Goal: Task Accomplishment & Management: Use online tool/utility

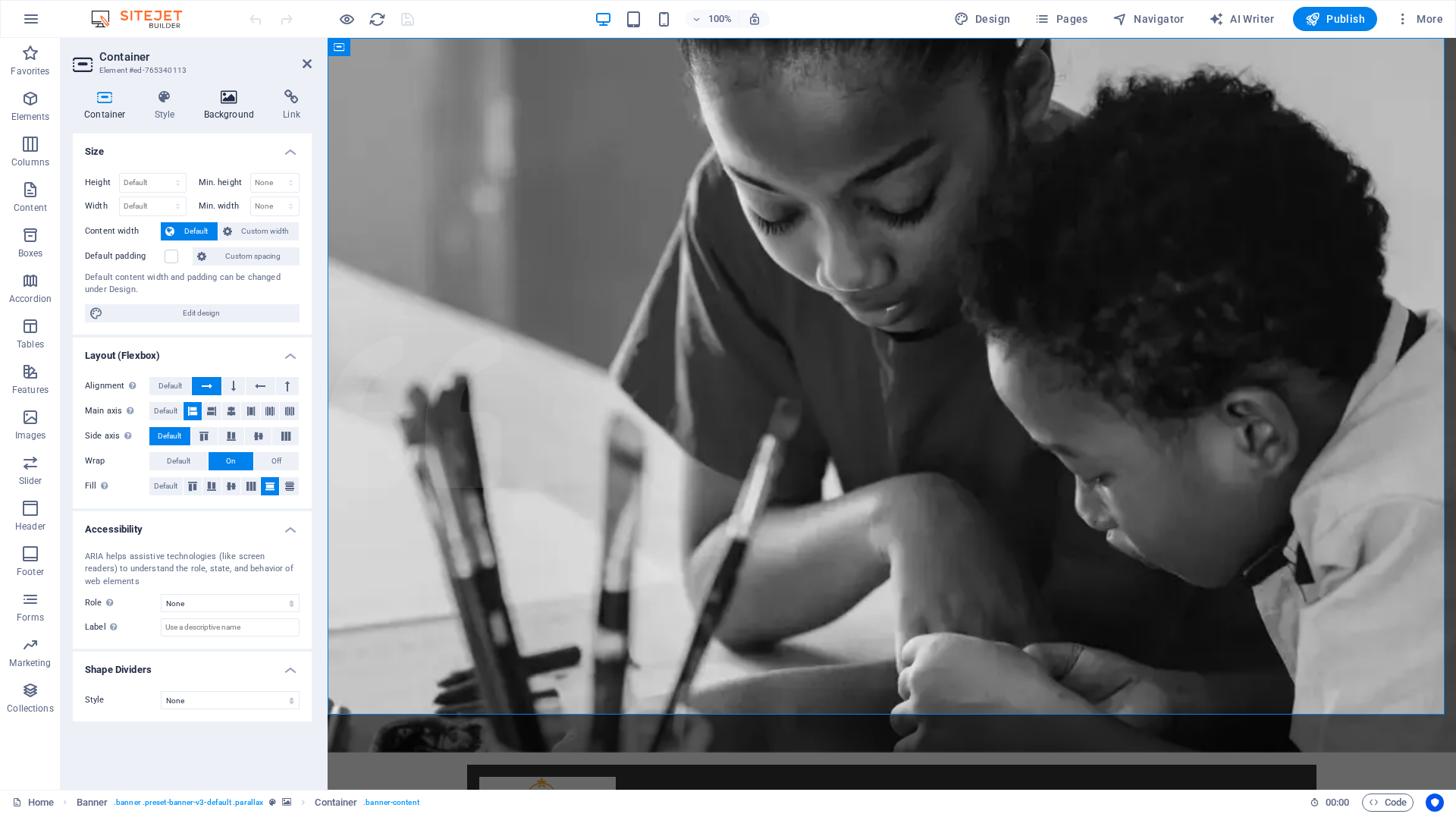
click at [225, 116] on h4 "Background" at bounding box center [232, 105] width 80 height 32
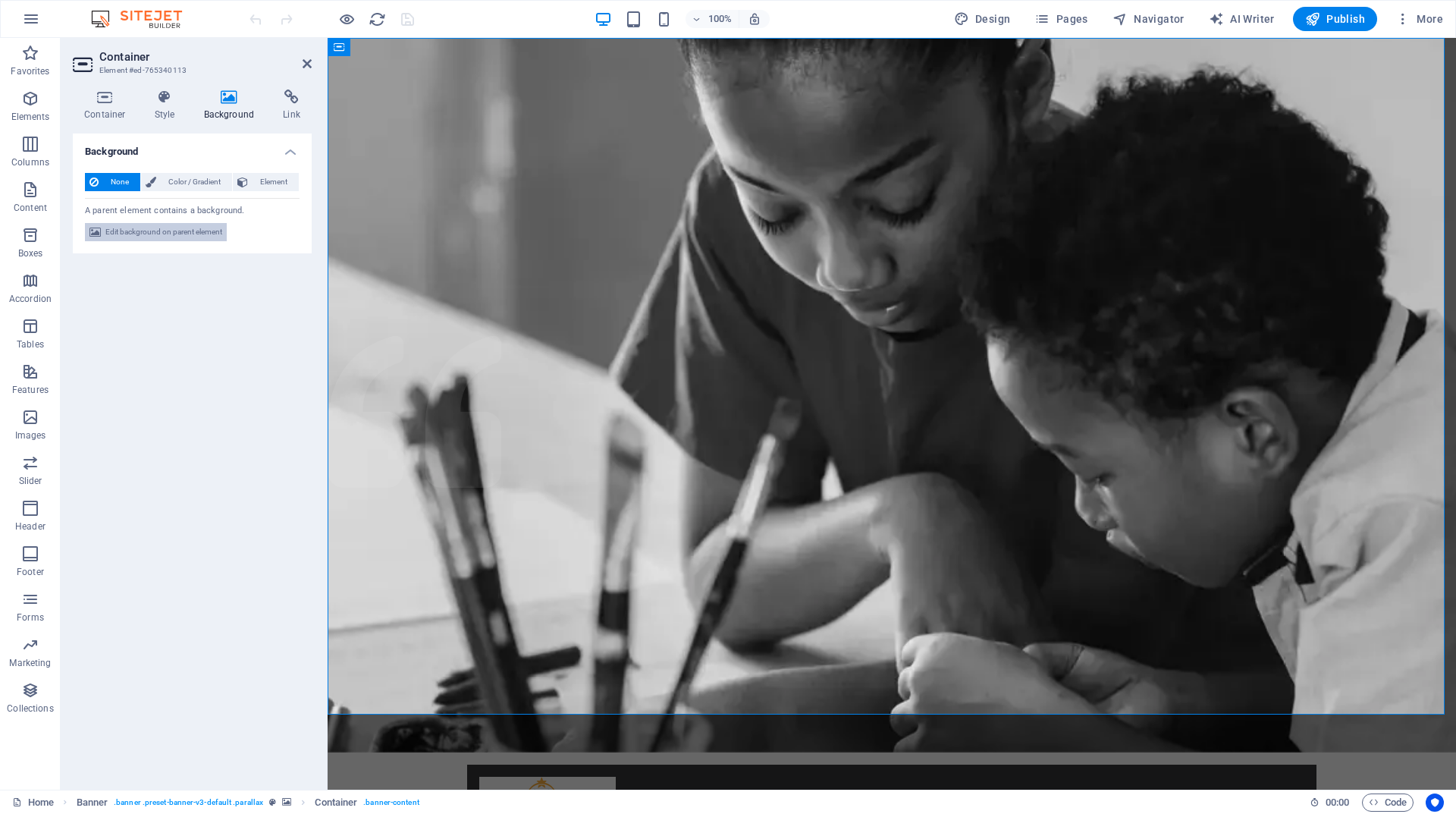
click at [186, 230] on span "Edit background on parent element" at bounding box center [163, 232] width 117 height 18
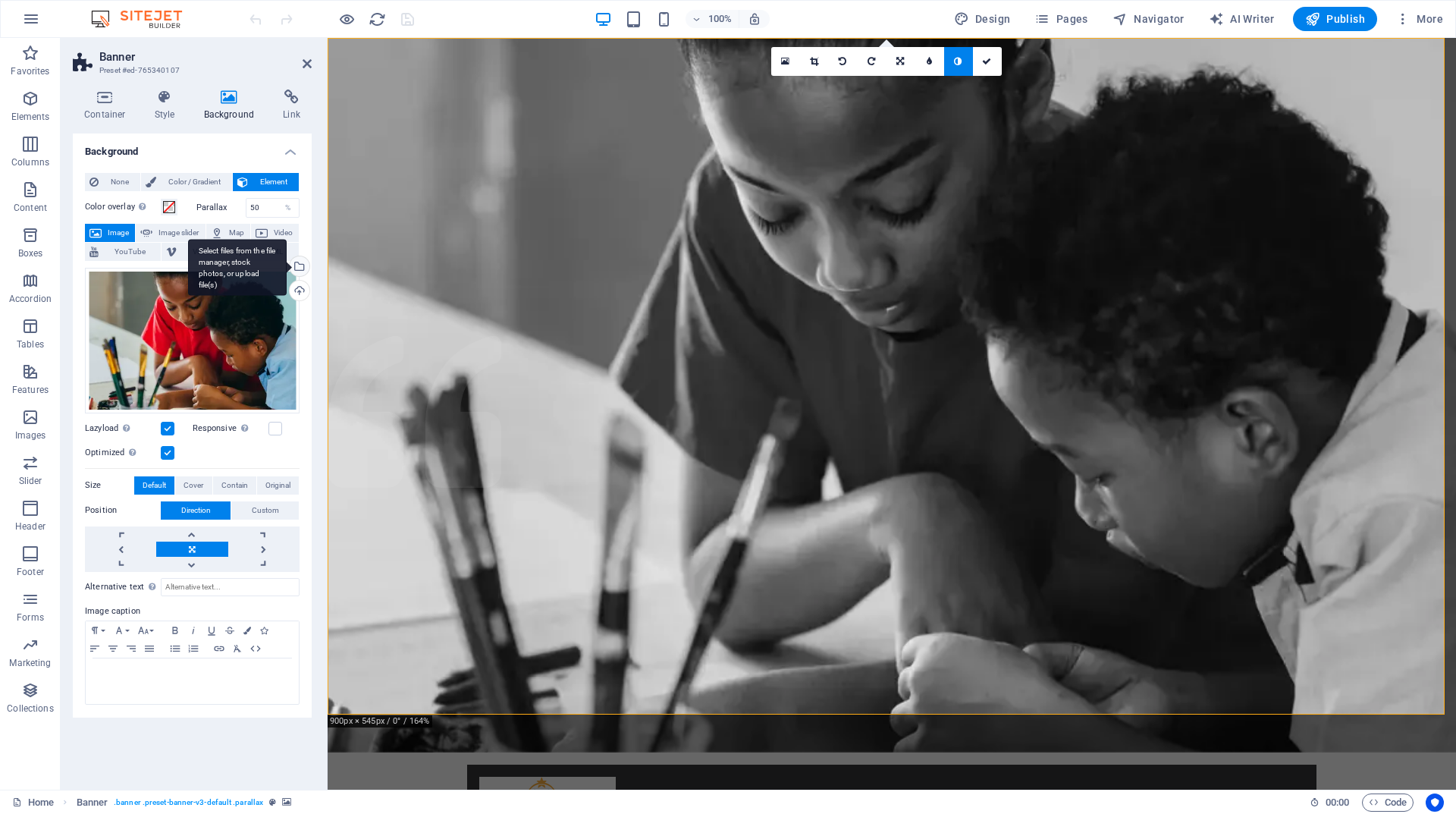
click at [301, 268] on div "Select files from the file manager, stock photos, or upload file(s)" at bounding box center [298, 268] width 23 height 23
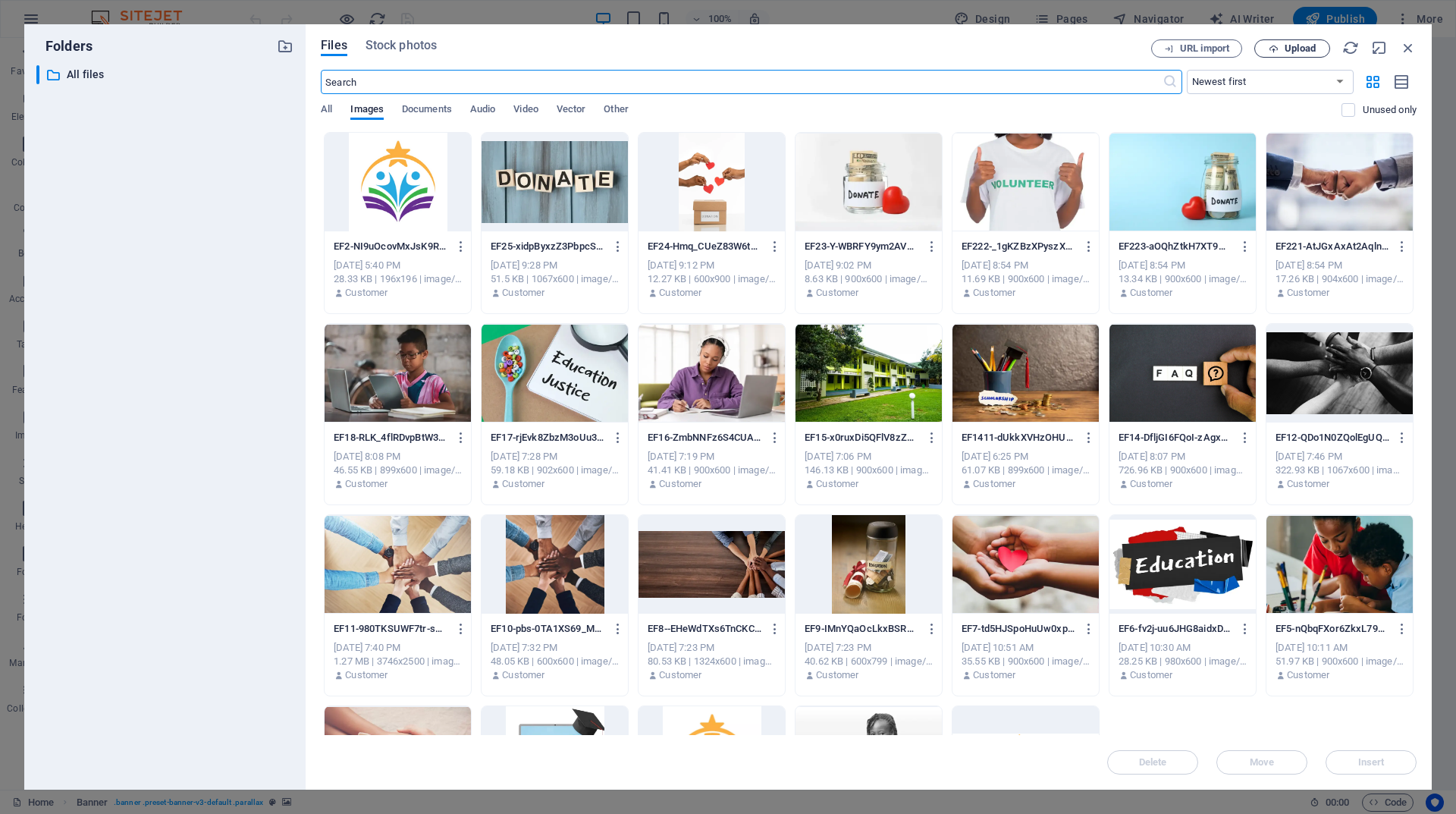
click at [1282, 46] on span "Upload" at bounding box center [1292, 49] width 62 height 10
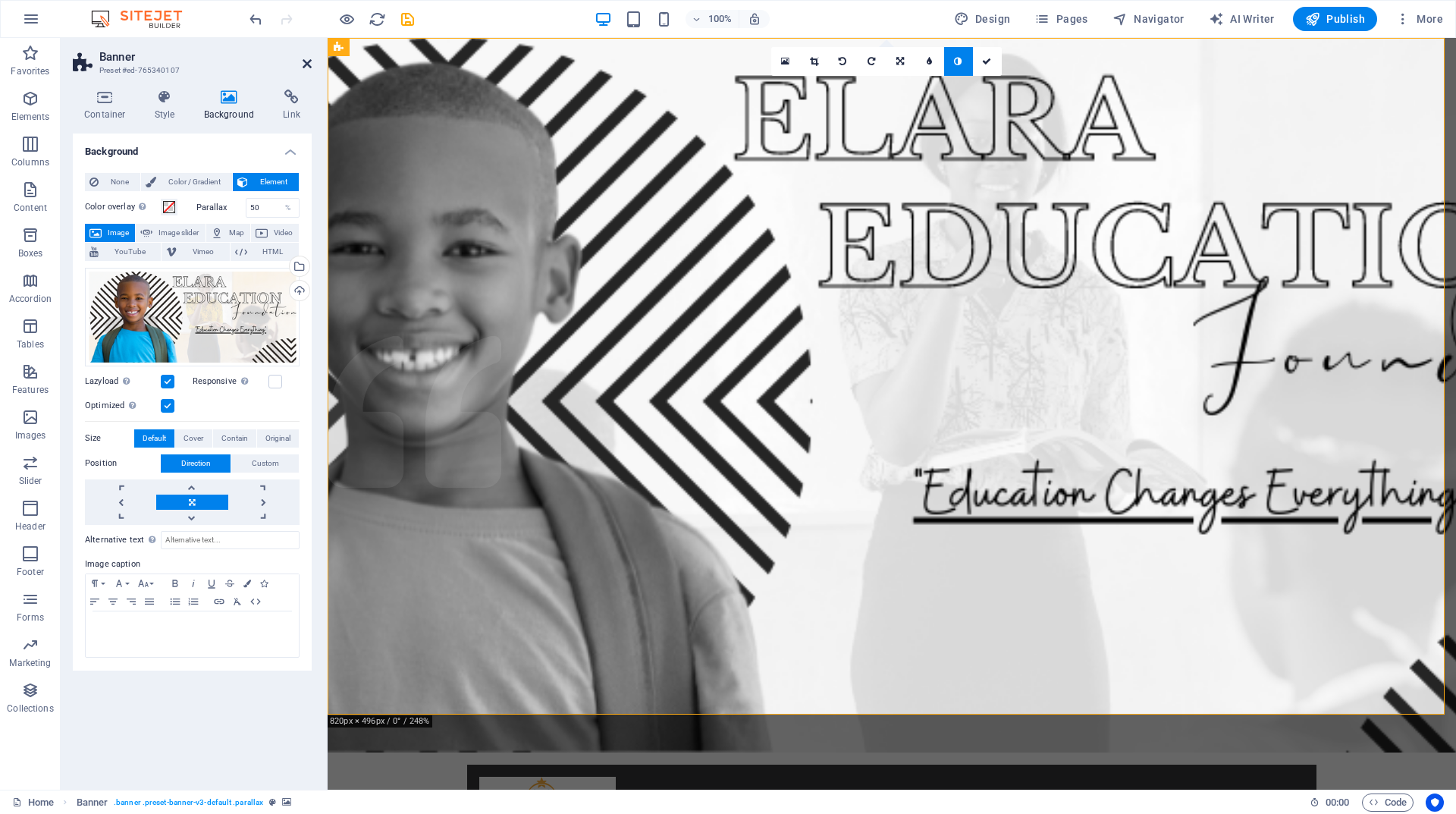
click at [302, 64] on icon at bounding box center [306, 64] width 9 height 12
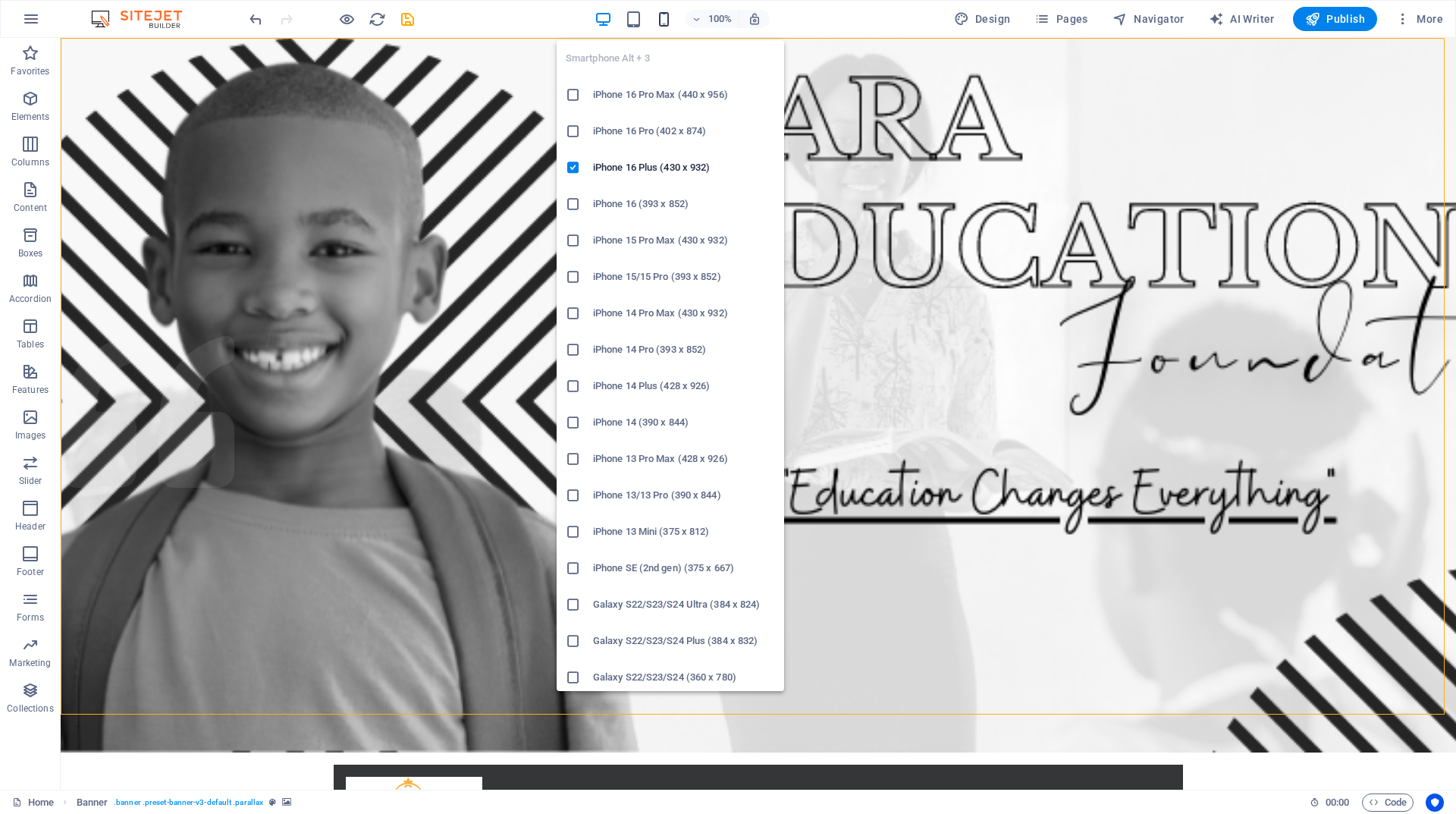
click at [666, 22] on icon "button" at bounding box center [664, 19] width 18 height 18
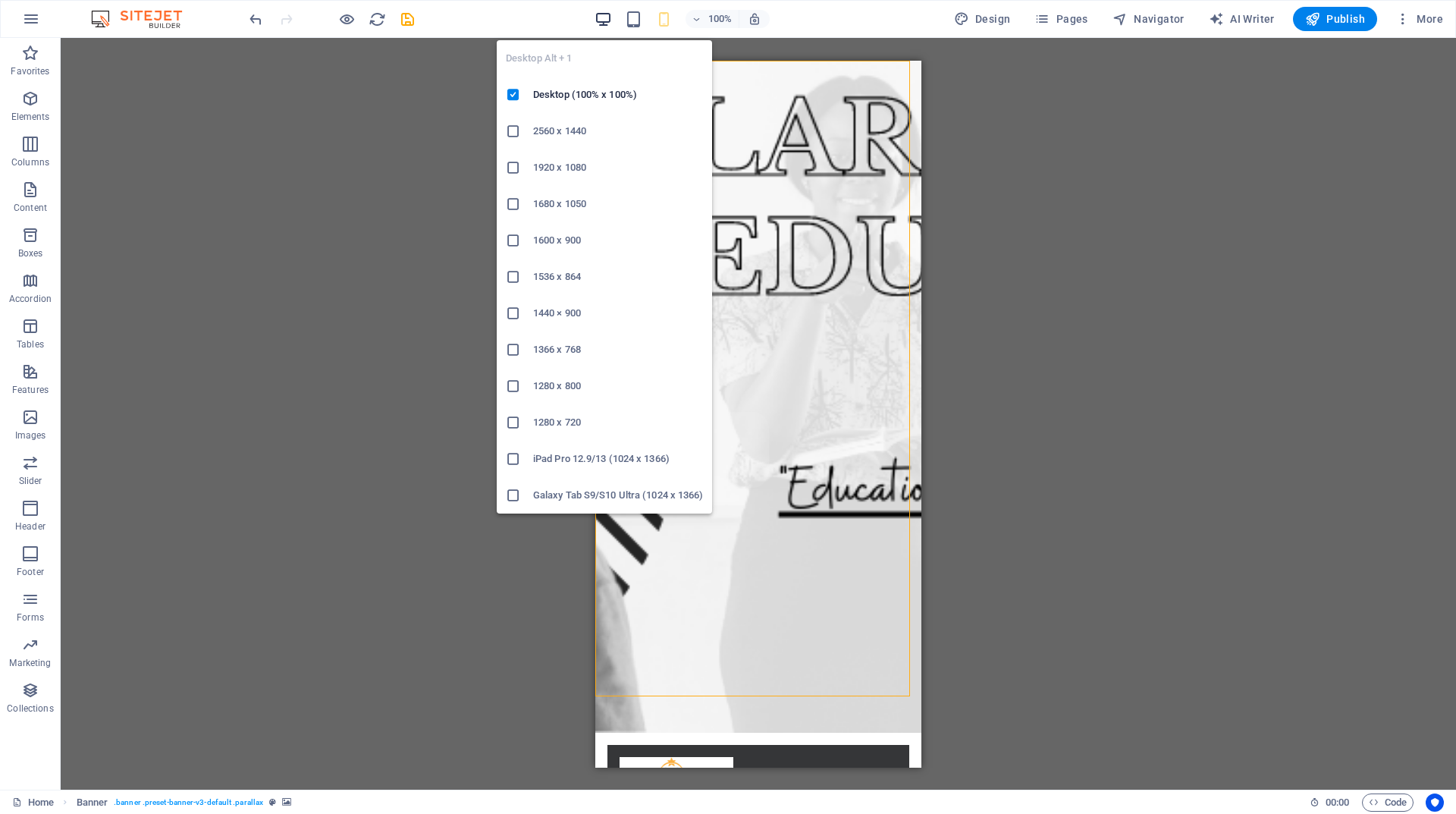
click at [601, 20] on icon "button" at bounding box center [603, 19] width 18 height 18
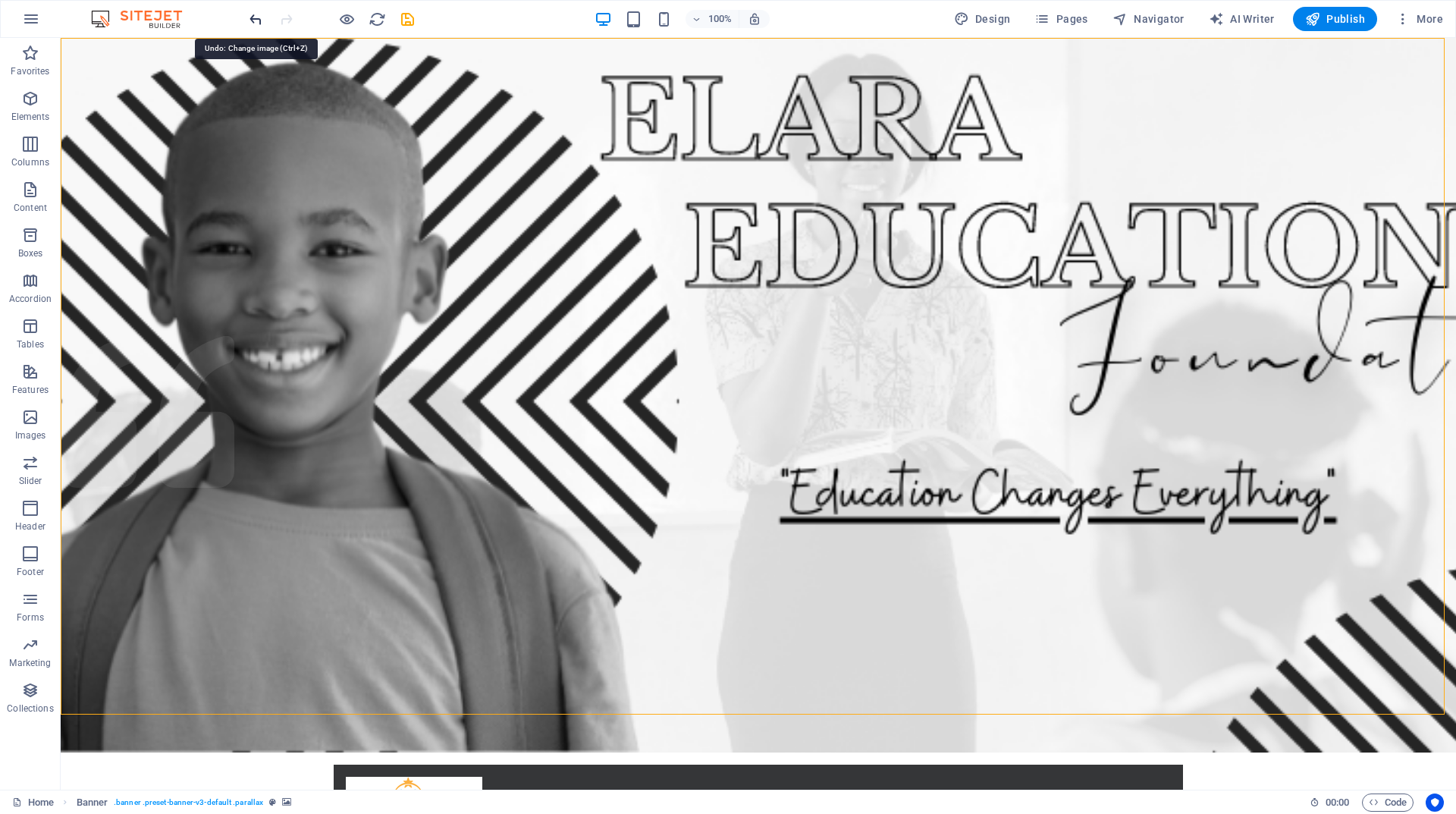
click at [252, 18] on icon "undo" at bounding box center [256, 19] width 18 height 18
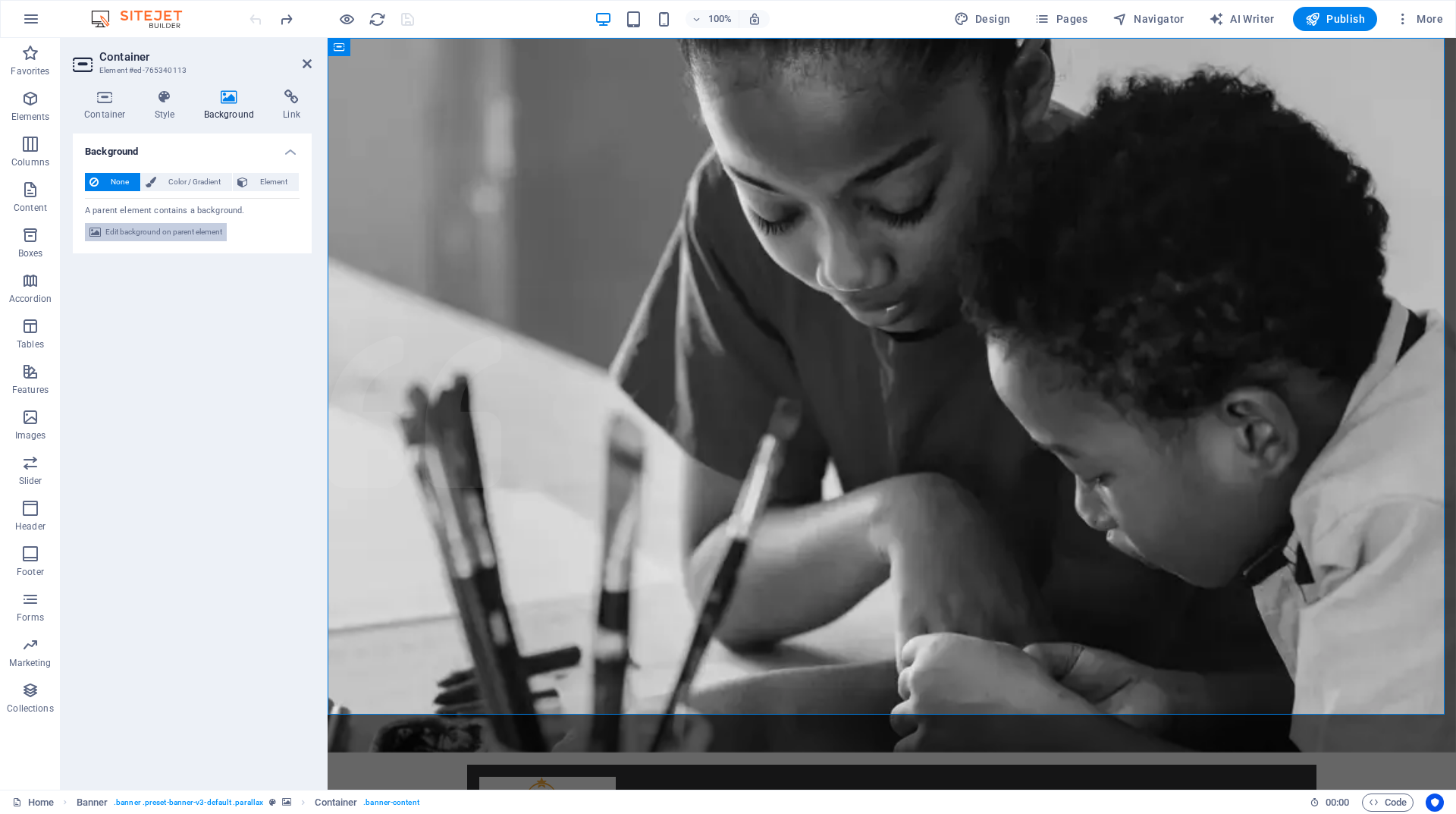
click at [155, 228] on span "Edit background on parent element" at bounding box center [163, 232] width 117 height 18
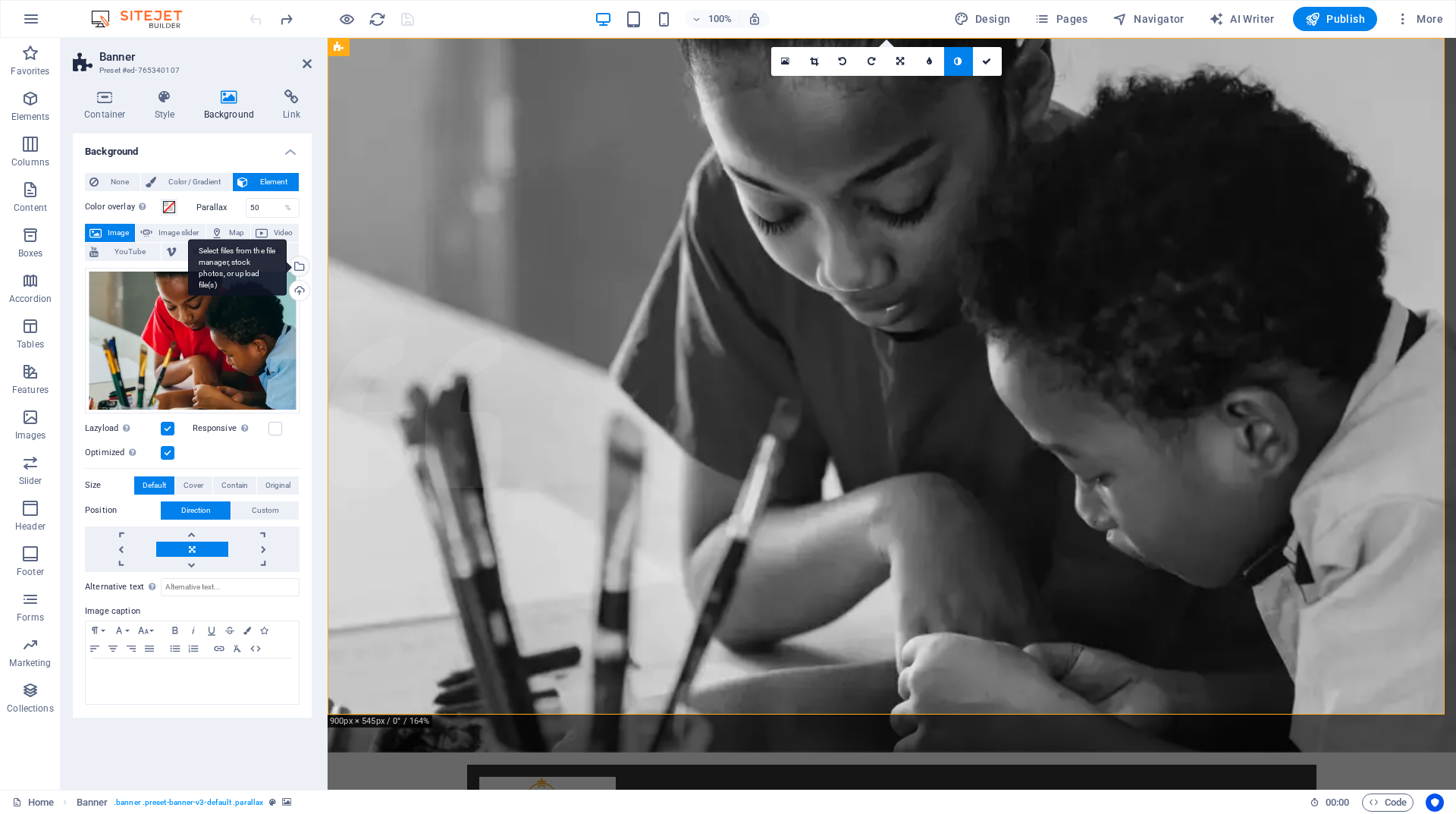
click at [303, 268] on div "Select files from the file manager, stock photos, or upload file(s)" at bounding box center [298, 268] width 23 height 23
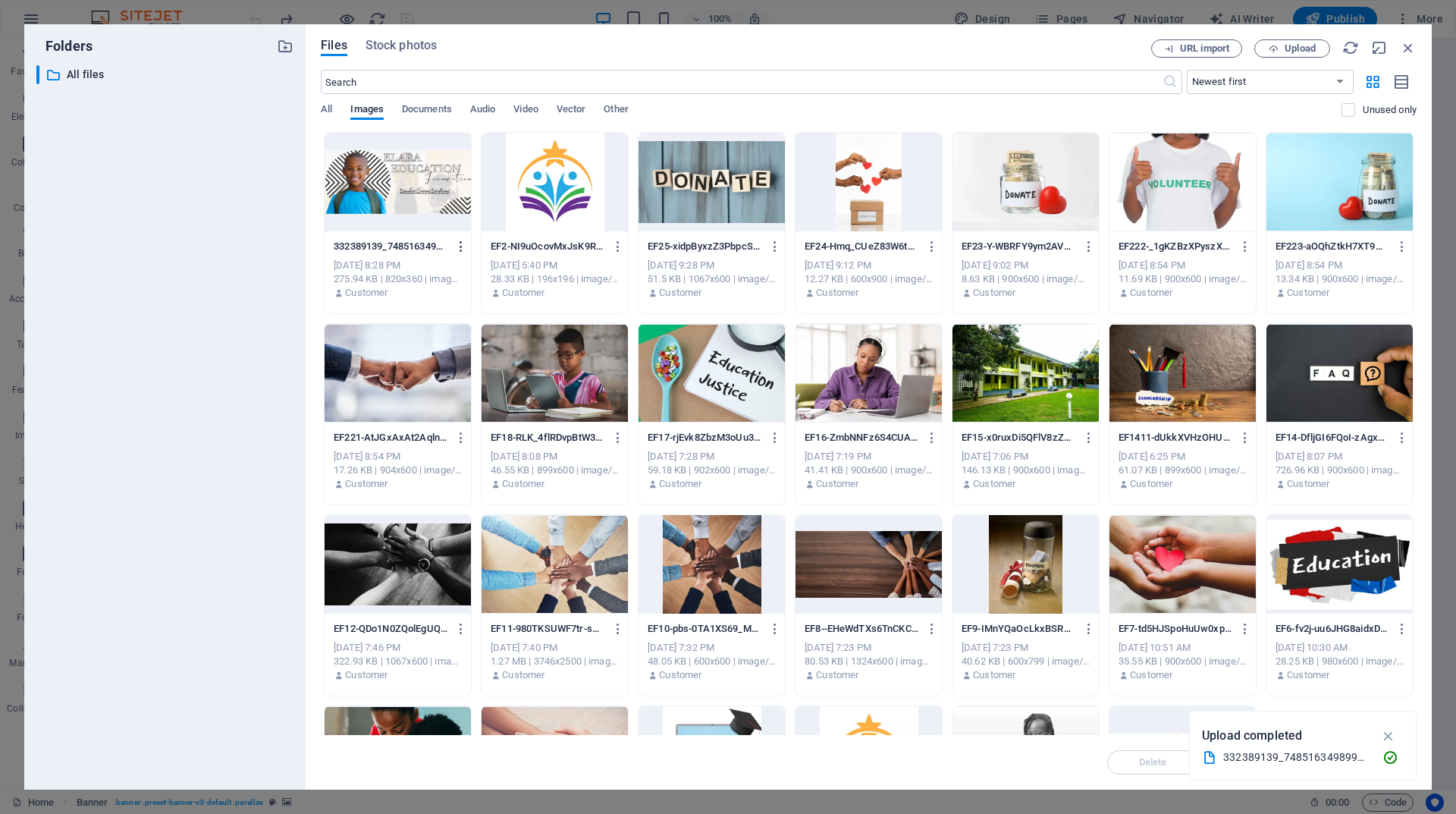
click at [458, 249] on icon "button" at bounding box center [461, 246] width 14 height 14
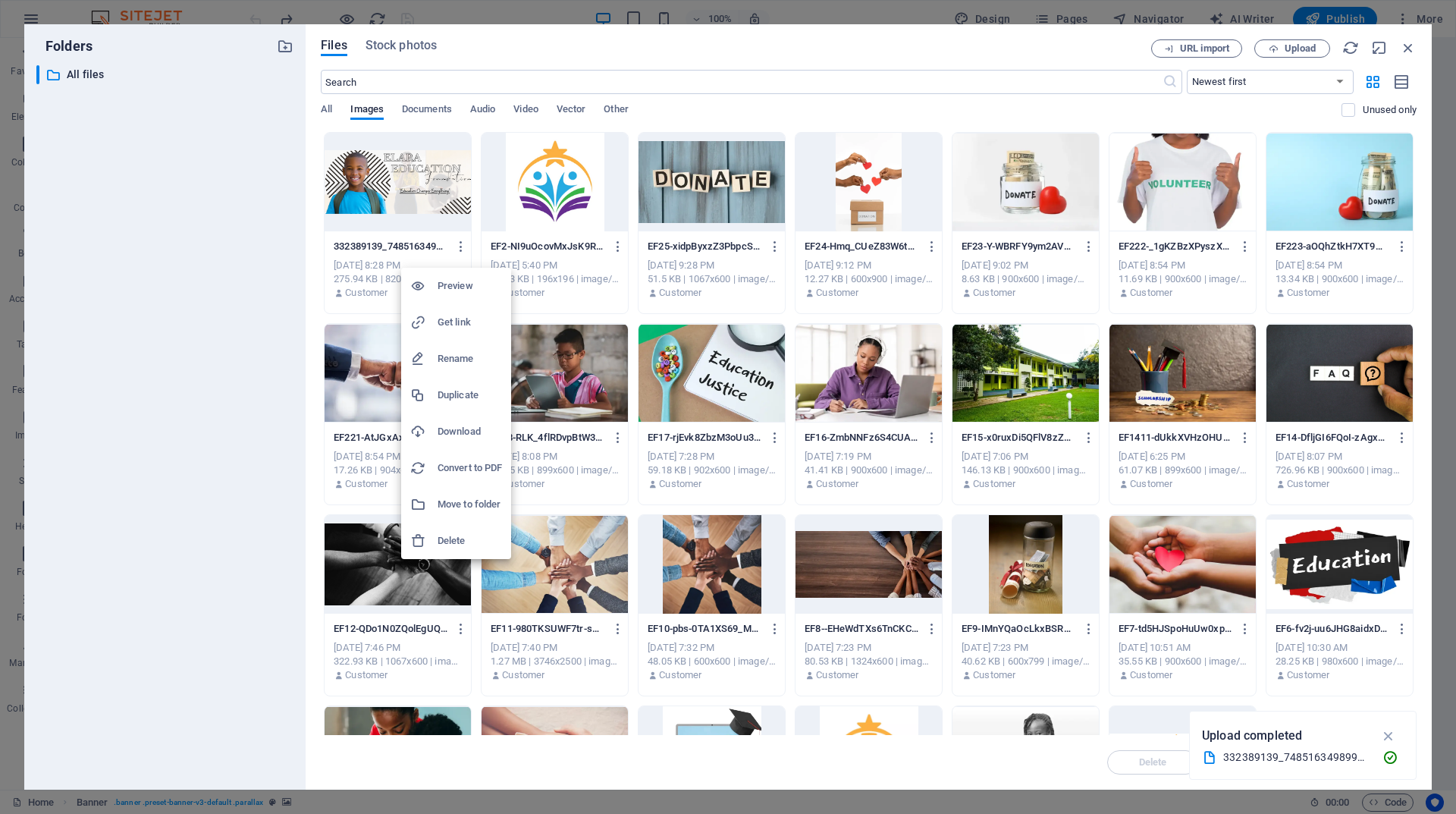
click at [451, 536] on h6 "Delete" at bounding box center [470, 541] width 64 height 18
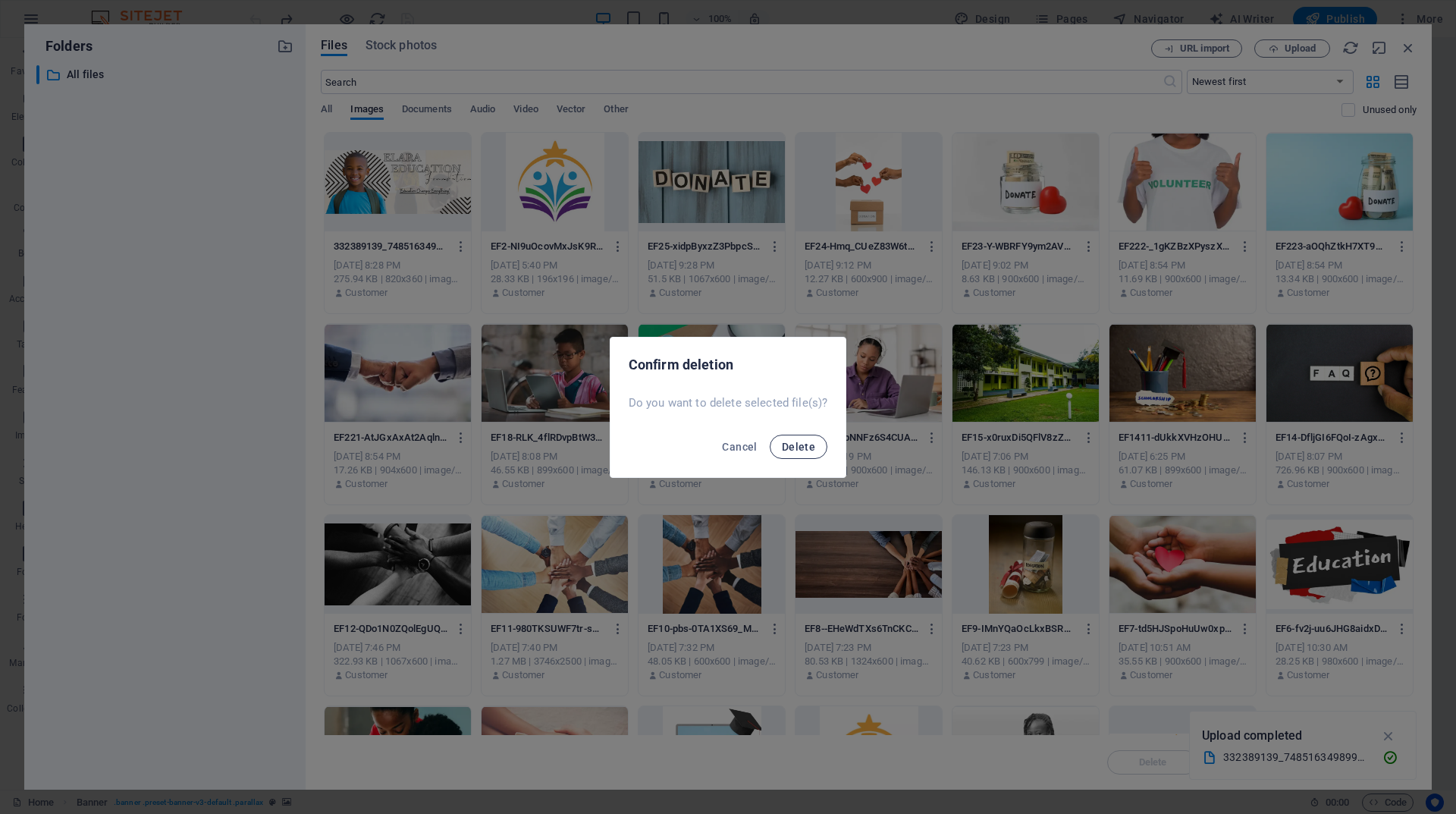
click at [806, 443] on span "Delete" at bounding box center [798, 446] width 34 height 12
